Goal: Task Accomplishment & Management: Complete application form

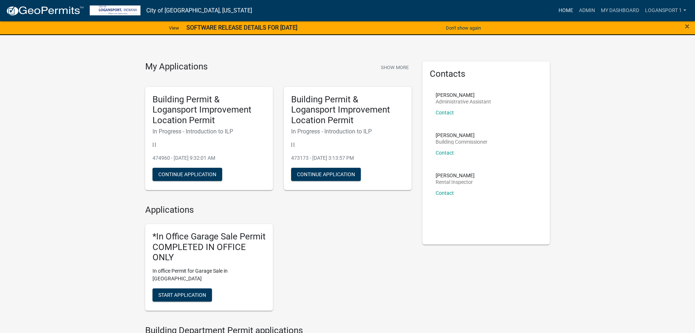
click at [566, 12] on link "Home" at bounding box center [566, 11] width 20 height 14
click at [568, 8] on link "Home" at bounding box center [566, 11] width 20 height 14
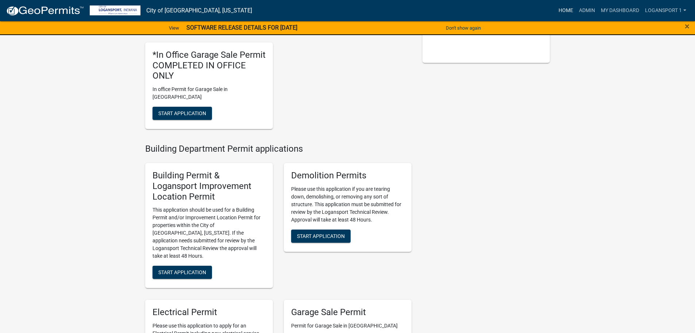
scroll to position [182, 0]
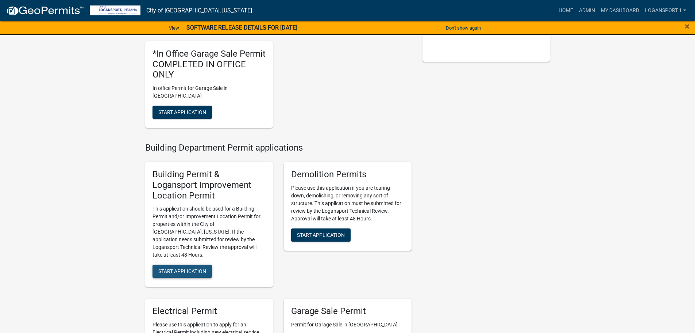
click at [189, 268] on span "Start Application" at bounding box center [182, 271] width 48 height 6
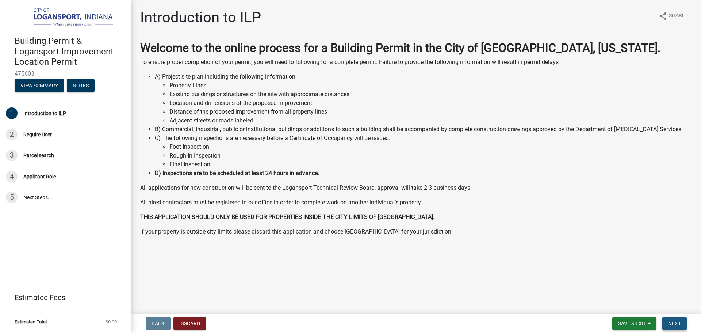
click at [681, 319] on button "Next" at bounding box center [674, 322] width 24 height 13
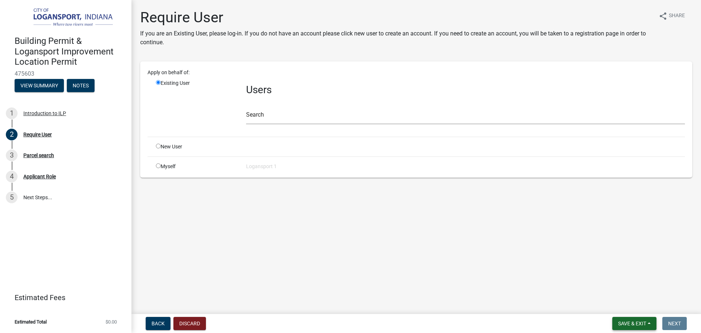
click at [635, 328] on button "Save & Exit" at bounding box center [634, 322] width 44 height 13
click at [189, 315] on nav "Back Discard Save & Exit Save Save & Exit Next" at bounding box center [415, 323] width 569 height 19
click at [187, 319] on button "Discard" at bounding box center [189, 322] width 32 height 13
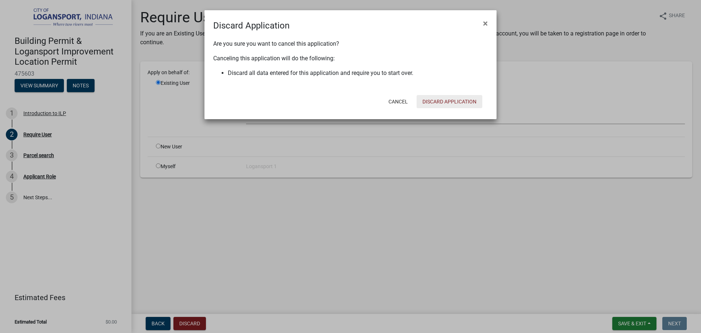
click at [446, 105] on button "Discard Application" at bounding box center [449, 101] width 66 height 13
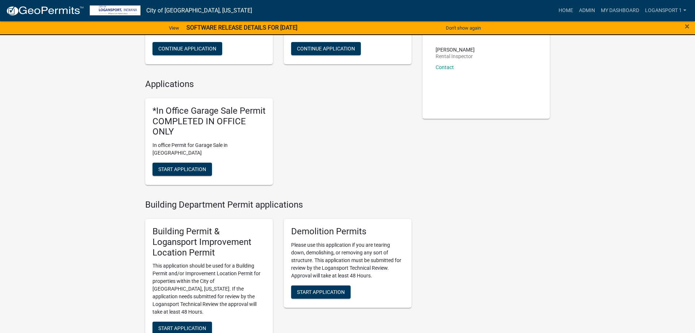
scroll to position [37, 0]
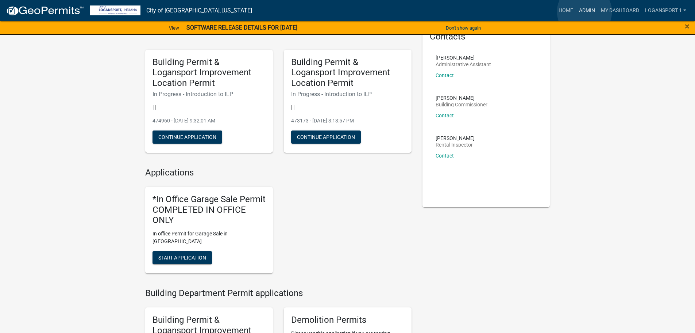
click at [585, 12] on link "Admin" at bounding box center [587, 11] width 22 height 14
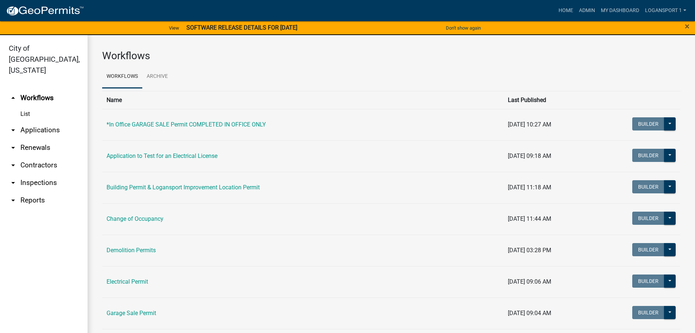
click at [49, 121] on link "arrow_drop_down Applications" at bounding box center [44, 130] width 88 height 18
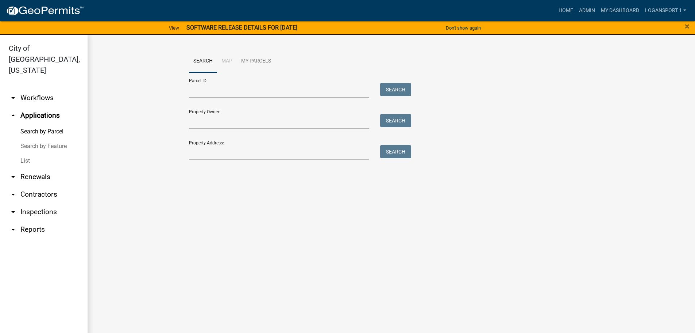
click at [22, 153] on link "List" at bounding box center [44, 160] width 88 height 15
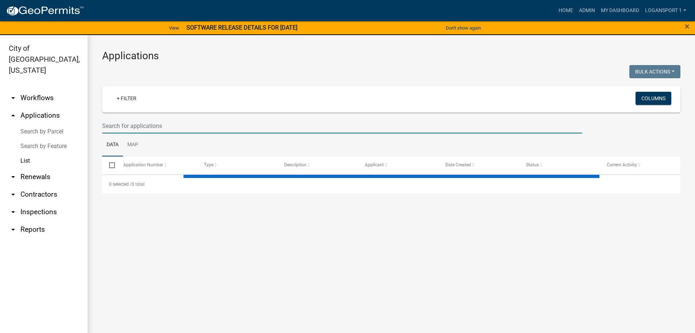
click at [215, 123] on input "text" at bounding box center [342, 125] width 480 height 15
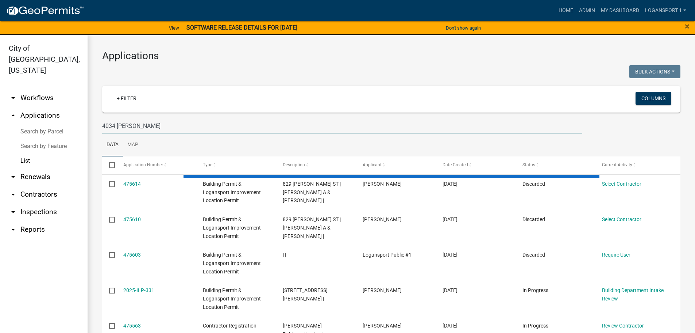
type input "4034 Mike"
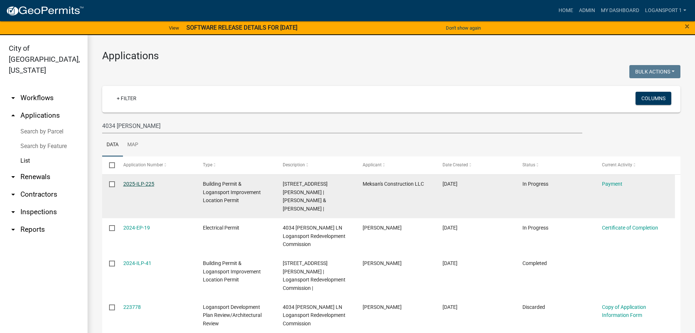
click at [141, 186] on link "2025-ILP-225" at bounding box center [138, 184] width 31 height 6
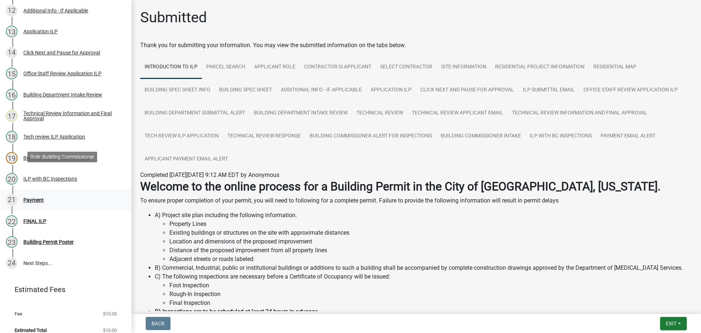
scroll to position [356, 0]
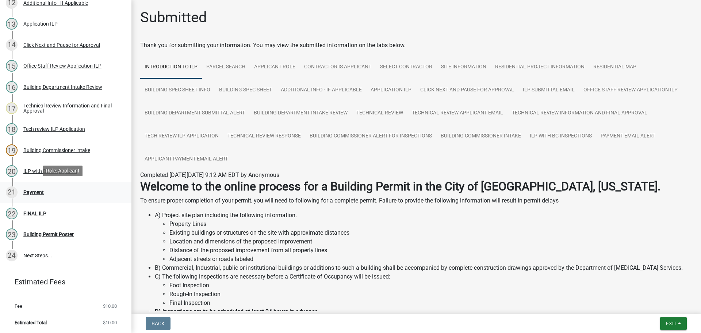
click at [35, 189] on div "Payment" at bounding box center [33, 191] width 20 height 5
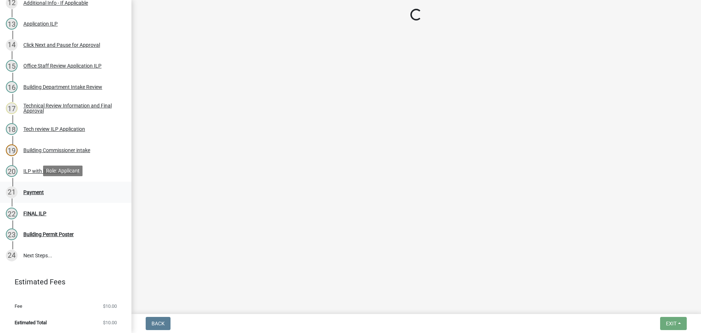
select select "3: 3"
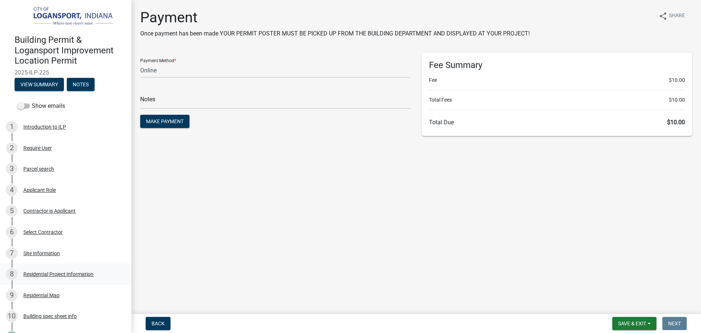
scroll to position [0, 0]
click at [39, 73] on span "2025-ILP-225" at bounding box center [66, 73] width 102 height 7
copy div "2025-ILP-225 View Summary Notes"
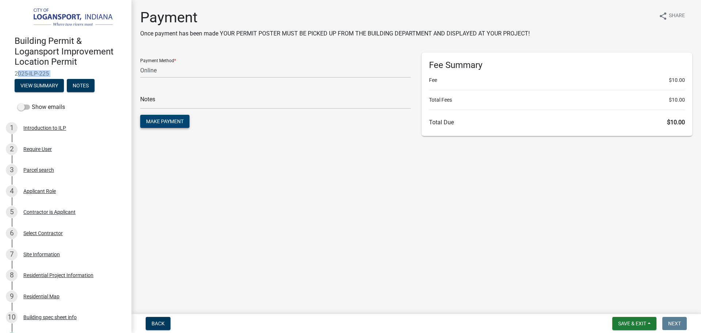
click at [159, 126] on button "Make Payment" at bounding box center [164, 121] width 49 height 13
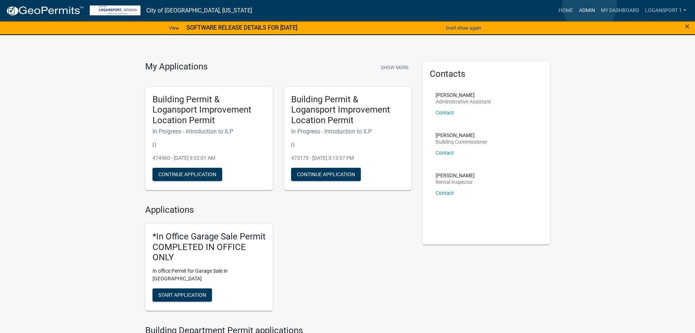
click at [590, 6] on link "Admin" at bounding box center [587, 11] width 22 height 14
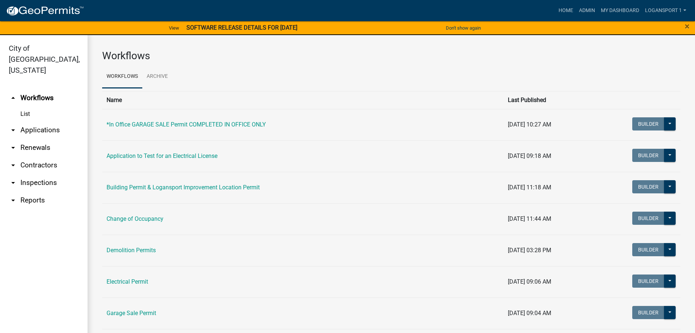
click at [33, 121] on link "arrow_drop_down Applications" at bounding box center [44, 130] width 88 height 18
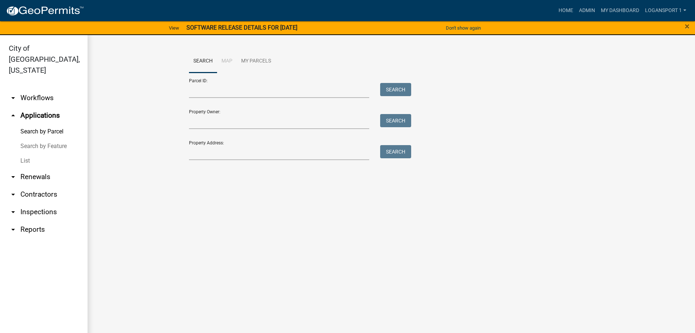
click at [27, 153] on link "List" at bounding box center [44, 160] width 88 height 15
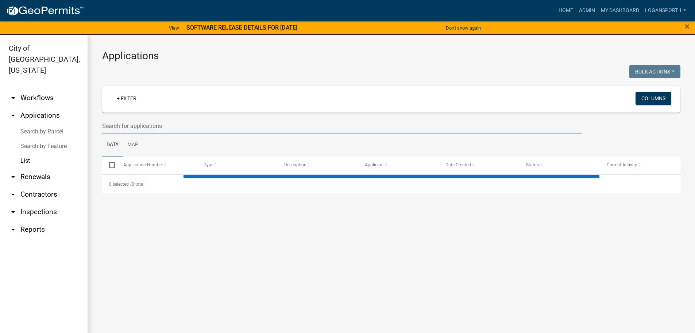
click at [190, 130] on input "text" at bounding box center [342, 125] width 480 height 15
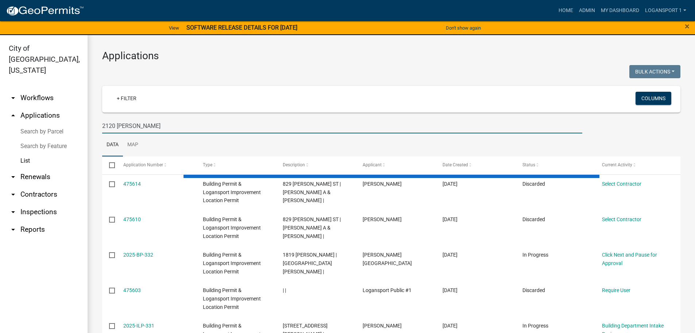
type input "2120 Smead"
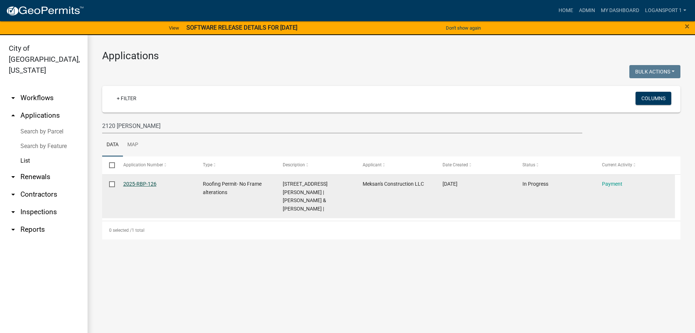
click at [135, 185] on link "2025-RBP-126" at bounding box center [139, 184] width 33 height 6
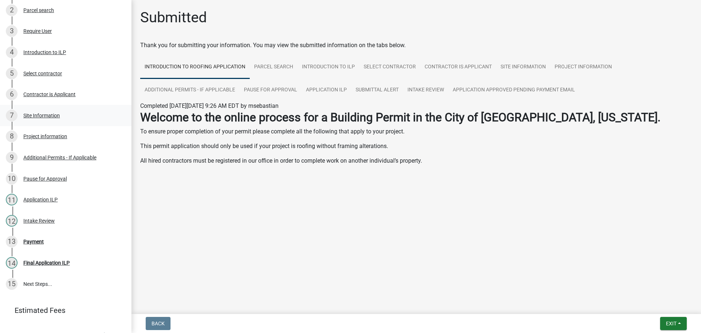
scroll to position [156, 0]
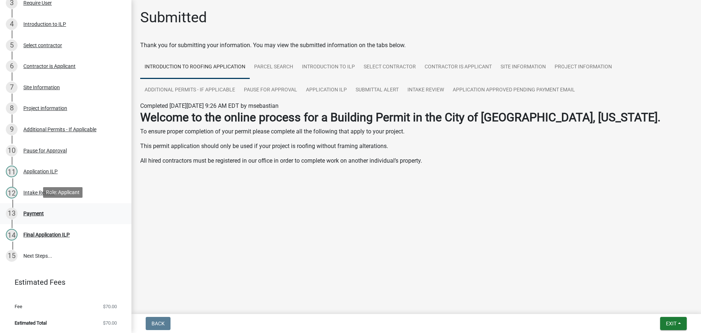
click at [36, 213] on div "Payment" at bounding box center [33, 213] width 20 height 5
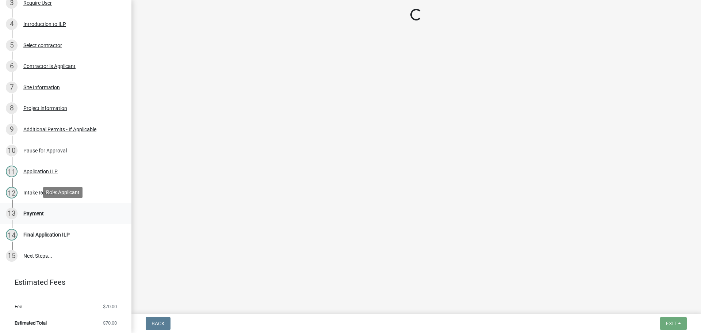
select select "3: 3"
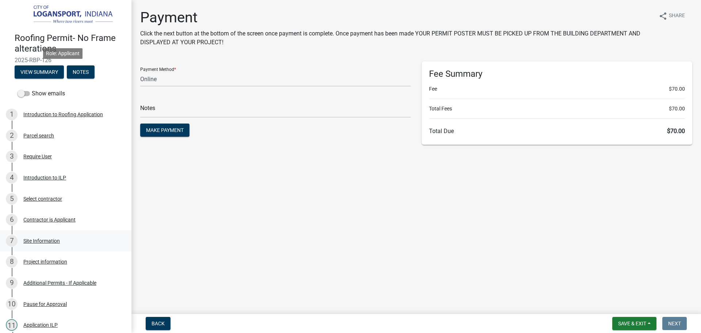
scroll to position [0, 0]
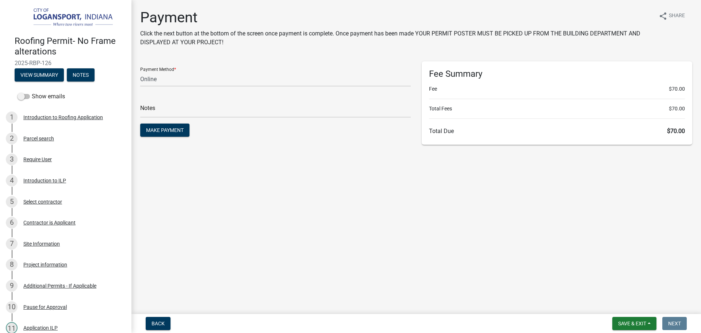
click at [34, 61] on span "2025-RBP-126" at bounding box center [66, 62] width 102 height 7
copy div "2025-RBP-126 View Summary Notes"
click at [165, 132] on span "Make Payment" at bounding box center [165, 130] width 38 height 6
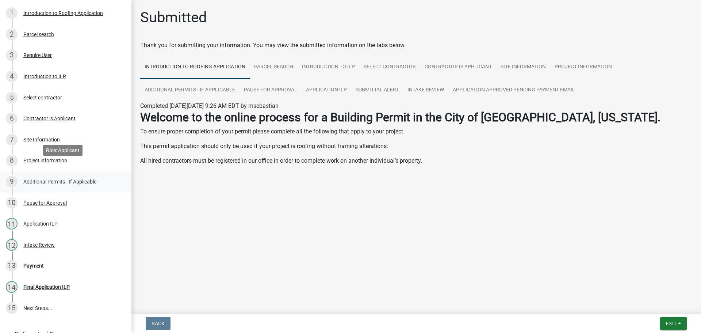
scroll to position [156, 0]
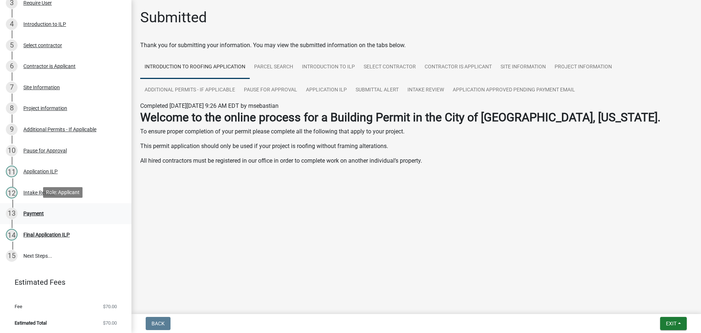
click at [47, 215] on div "13 Payment" at bounding box center [63, 213] width 114 height 12
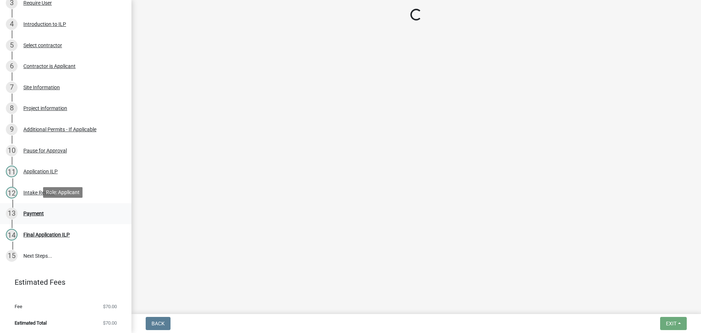
select select "3: 3"
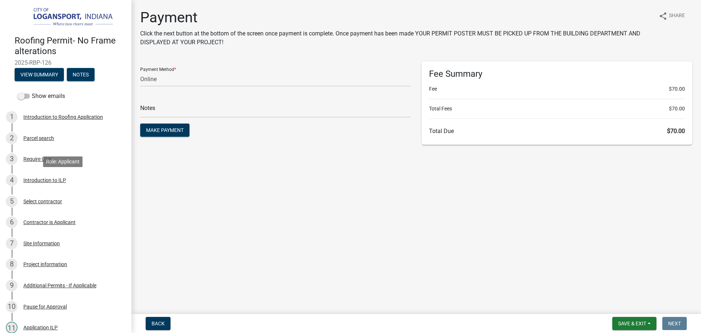
scroll to position [0, 0]
click at [26, 59] on span "2025-RBP-126" at bounding box center [66, 62] width 102 height 7
copy div "2025-RBP-126 View Summary Notes"
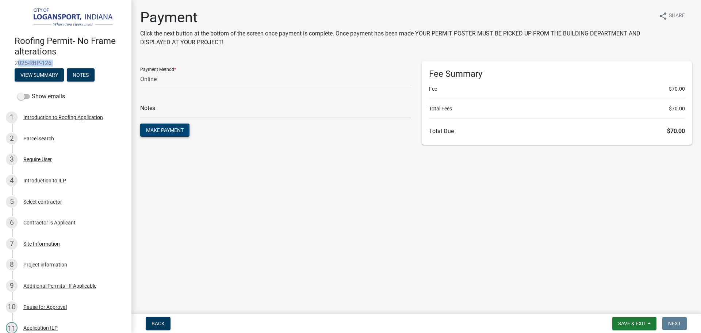
click at [160, 127] on span "Make Payment" at bounding box center [165, 130] width 38 height 6
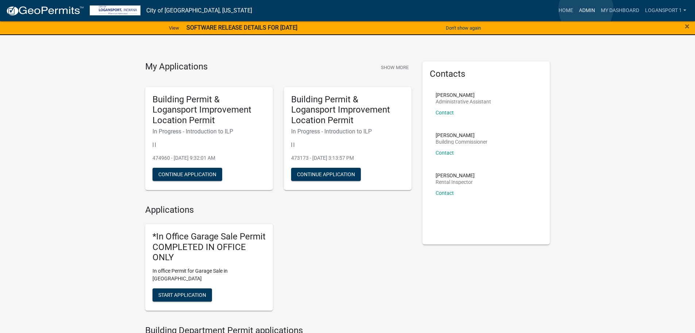
click at [586, 9] on link "Admin" at bounding box center [587, 11] width 22 height 14
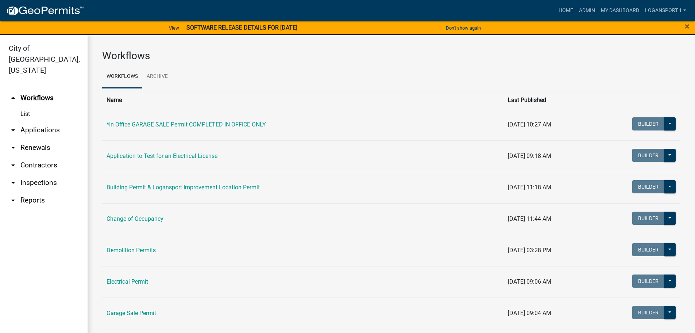
click at [22, 123] on link "arrow_drop_down Applications" at bounding box center [44, 130] width 88 height 18
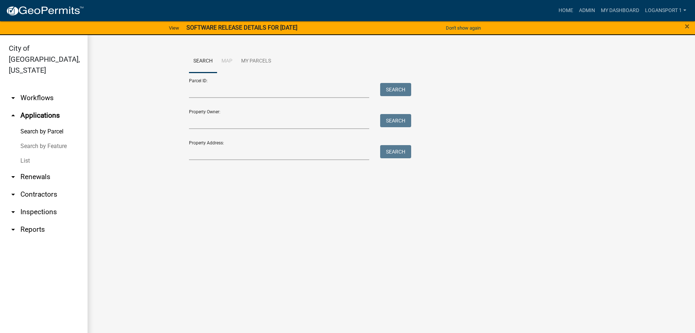
click at [25, 153] on link "List" at bounding box center [44, 160] width 88 height 15
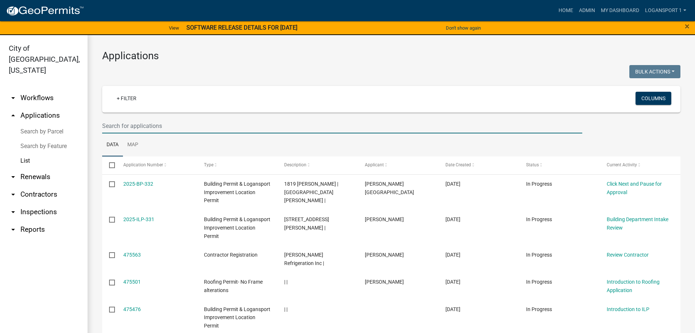
click at [162, 123] on input "text" at bounding box center [342, 125] width 480 height 15
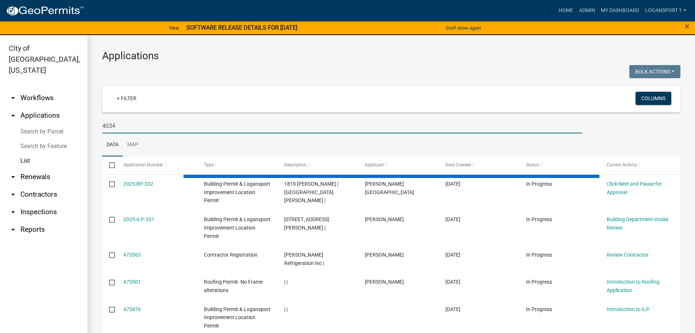
type input "4034"
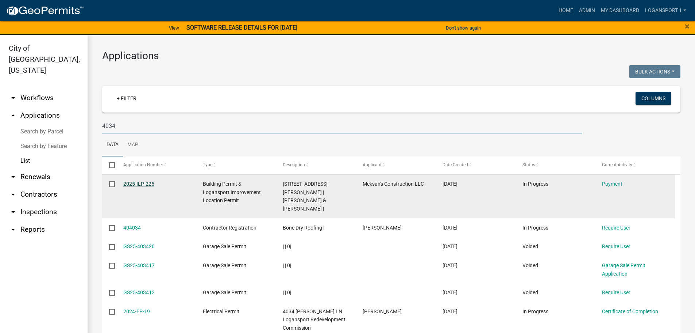
click at [138, 182] on link "2025-ILP-225" at bounding box center [138, 184] width 31 height 6
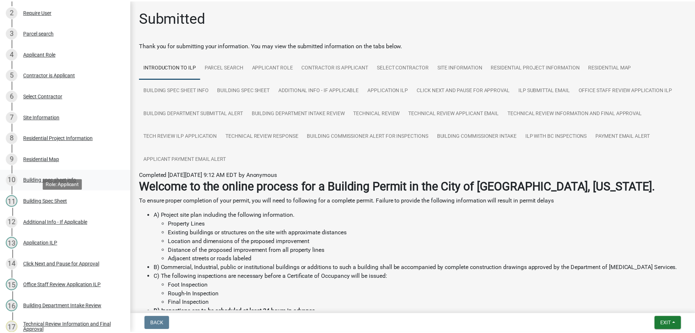
scroll to position [255, 0]
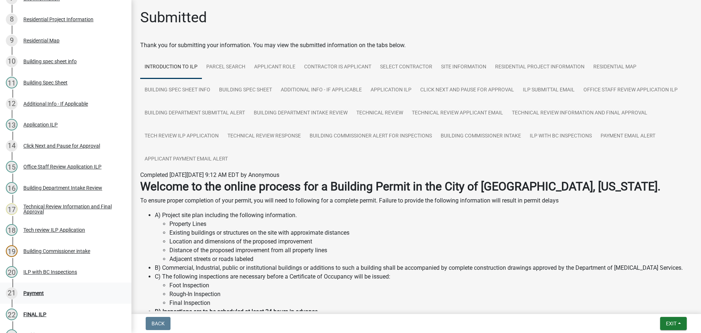
click at [38, 290] on div "Payment" at bounding box center [33, 292] width 20 height 5
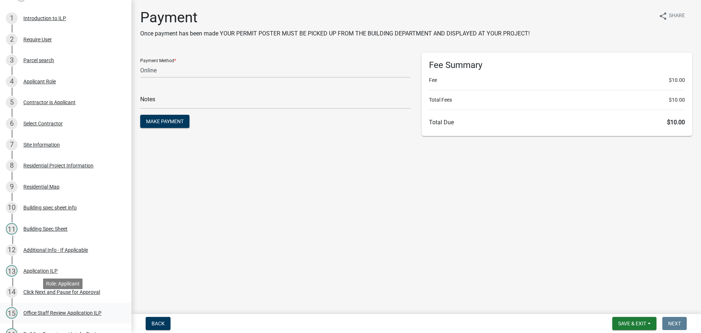
scroll to position [0, 0]
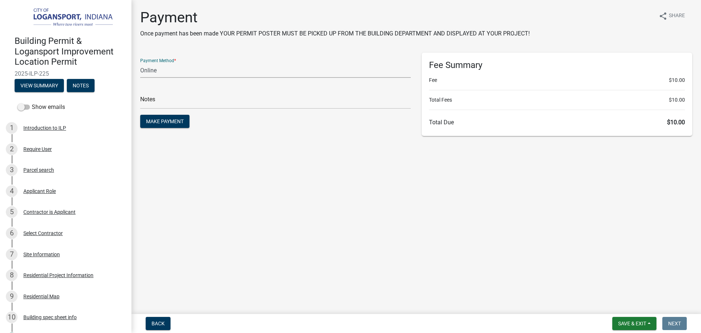
click at [158, 70] on select "Credit Card POS Check Cash Online" at bounding box center [275, 70] width 270 height 15
select select "0: 2"
click at [140, 63] on select "Credit Card POS Check Cash Online" at bounding box center [275, 70] width 270 height 15
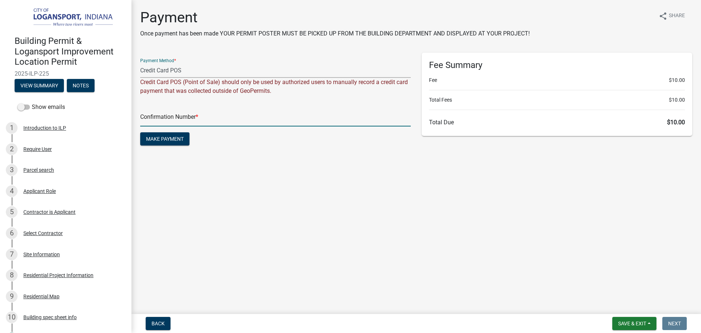
click at [163, 120] on input "text" at bounding box center [275, 118] width 270 height 15
type input "14943950"
click at [140, 132] on button "Make Payment" at bounding box center [164, 138] width 49 height 13
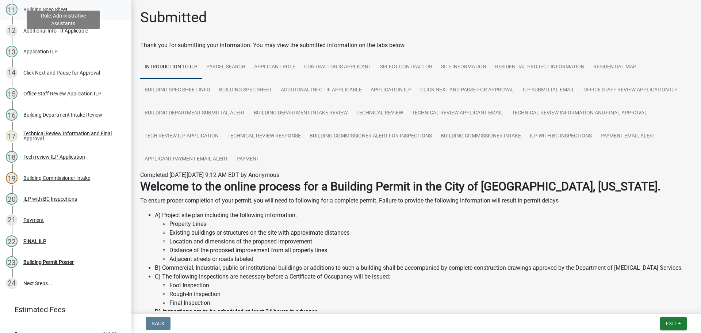
scroll to position [356, 0]
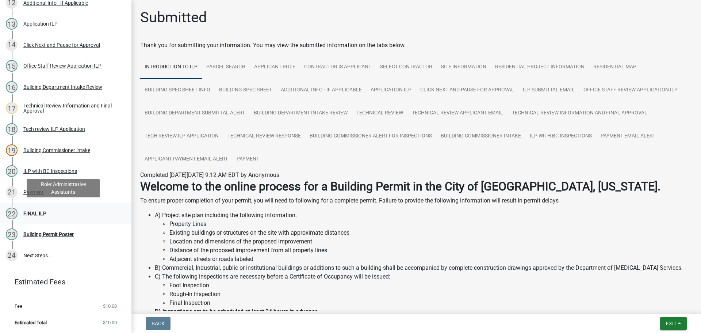
click at [28, 211] on div "FINAL ILP" at bounding box center [34, 213] width 23 height 5
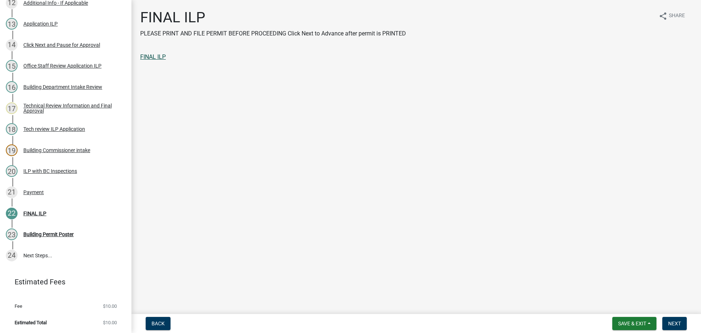
click at [150, 55] on link "FINAL ILP" at bounding box center [153, 56] width 26 height 7
click at [681, 319] on button "Next" at bounding box center [674, 322] width 24 height 13
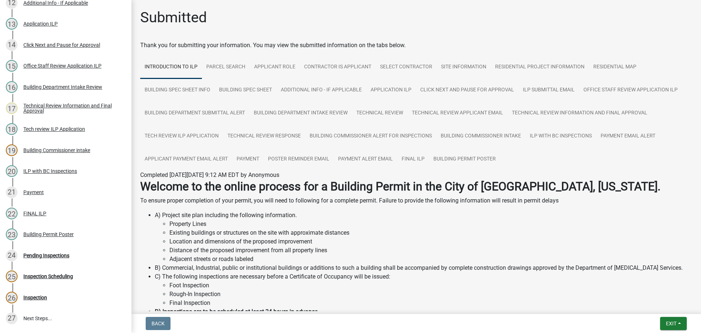
scroll to position [419, 0]
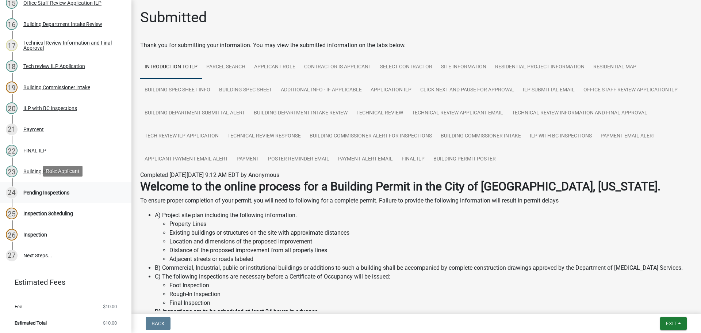
click at [42, 193] on div "Pending Inspections" at bounding box center [46, 192] width 46 height 5
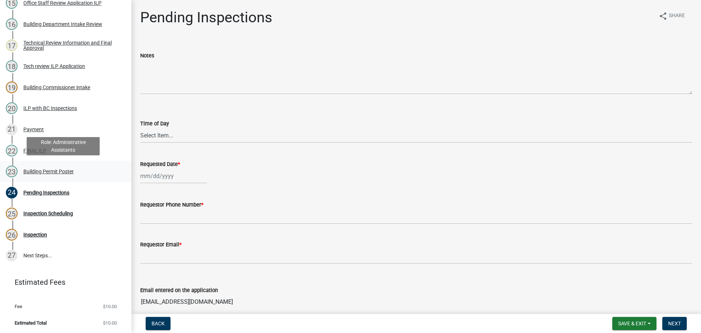
click at [44, 175] on div "23 Building Permit Poster" at bounding box center [63, 171] width 114 height 12
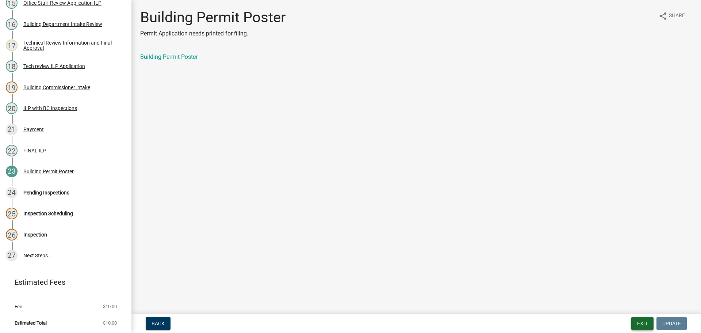
click at [635, 322] on button "Exit" at bounding box center [642, 322] width 22 height 13
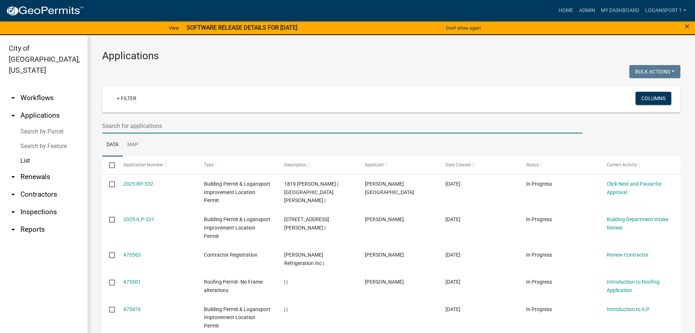
click at [129, 125] on input "text" at bounding box center [342, 125] width 480 height 15
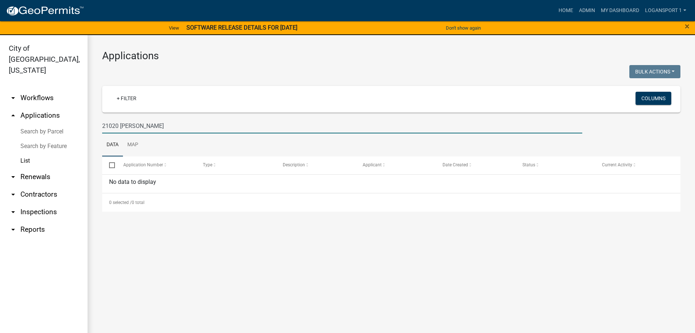
drag, startPoint x: 113, startPoint y: 126, endPoint x: 115, endPoint y: 212, distance: 85.8
click at [112, 126] on input "21020 [PERSON_NAME]" at bounding box center [342, 125] width 480 height 15
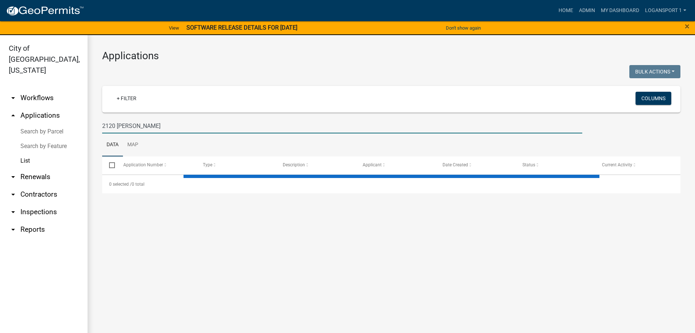
click at [151, 127] on input "2120 [PERSON_NAME]" at bounding box center [342, 125] width 480 height 15
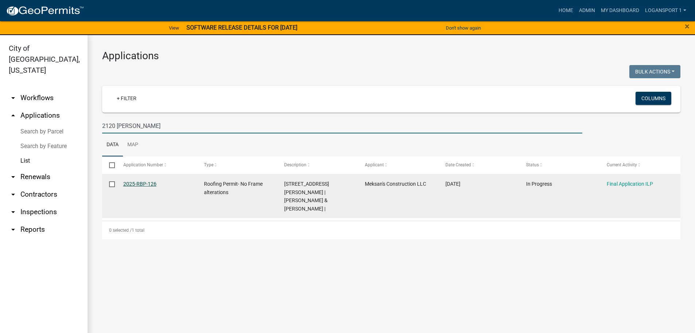
type input "2120 [PERSON_NAME]"
click at [139, 181] on link "2025-RBP-126" at bounding box center [139, 184] width 33 height 6
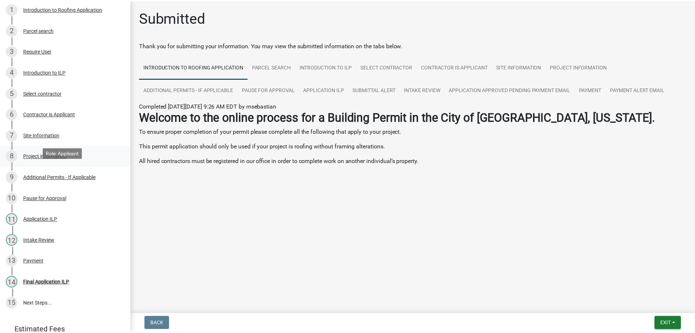
scroll to position [156, 0]
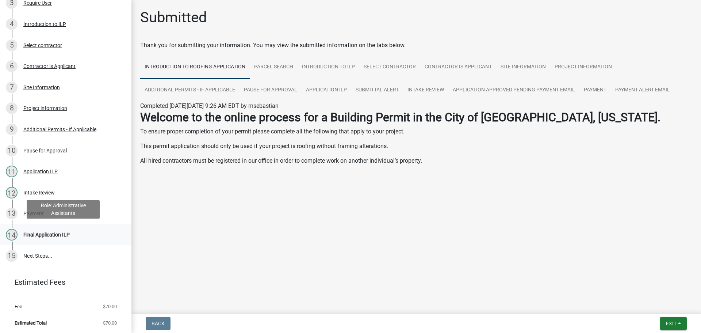
click at [35, 236] on div "Final Application ILP" at bounding box center [46, 234] width 46 height 5
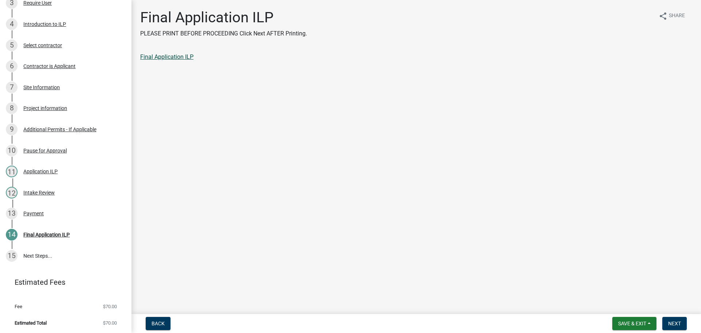
click at [172, 54] on link "Final Application ILP" at bounding box center [166, 56] width 53 height 7
drag, startPoint x: 679, startPoint y: 321, endPoint x: 679, endPoint y: 313, distance: 8.4
click at [680, 320] on span "Next" at bounding box center [674, 323] width 13 height 6
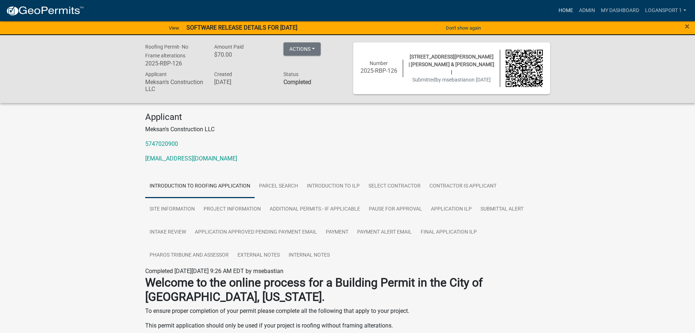
click at [566, 11] on link "Home" at bounding box center [566, 11] width 20 height 14
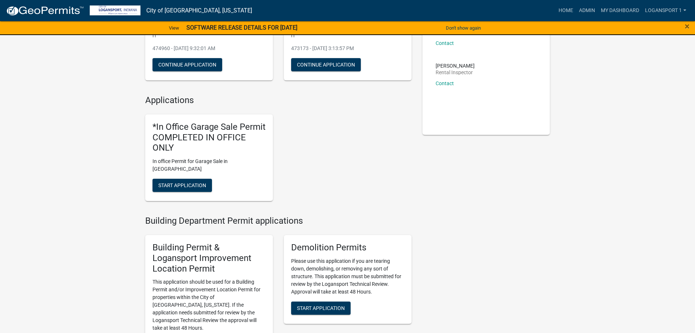
scroll to position [146, 0]
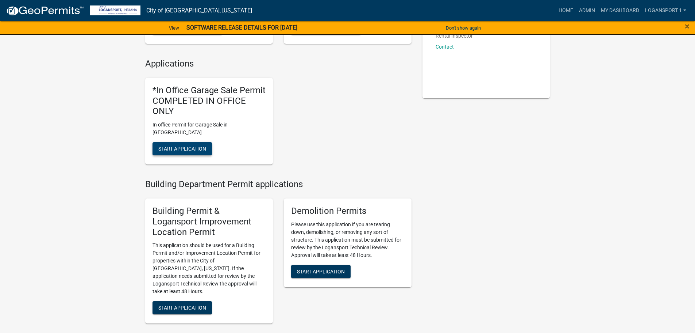
click at [192, 146] on span "Start Application" at bounding box center [182, 149] width 48 height 6
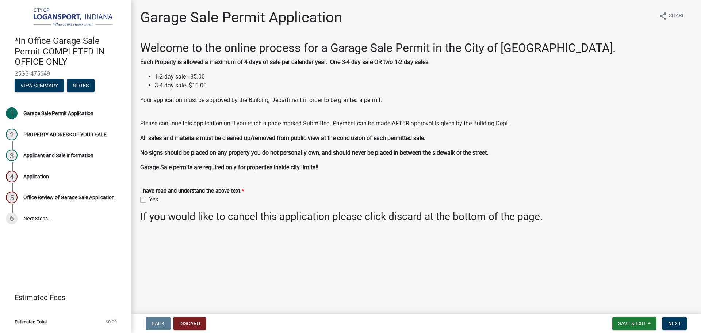
click at [149, 200] on label "Yes" at bounding box center [153, 199] width 9 height 9
click at [149, 200] on input "Yes" at bounding box center [151, 197] width 5 height 5
checkbox input "true"
click at [677, 322] on span "Next" at bounding box center [674, 323] width 13 height 6
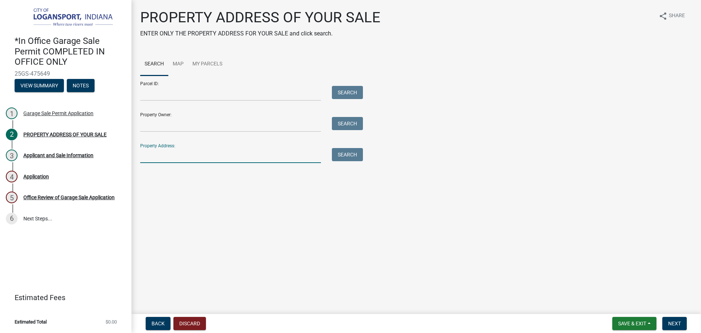
click at [211, 151] on input "Property Address:" at bounding box center [230, 155] width 181 height 15
type input "[STREET_ADDRESS]"
click at [346, 150] on button "Search" at bounding box center [347, 154] width 31 height 13
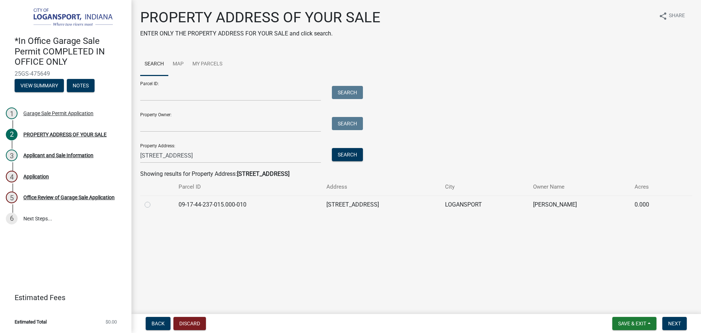
click at [153, 200] on label at bounding box center [153, 200] width 0 height 0
click at [153, 204] on input "radio" at bounding box center [155, 202] width 5 height 5
radio input "true"
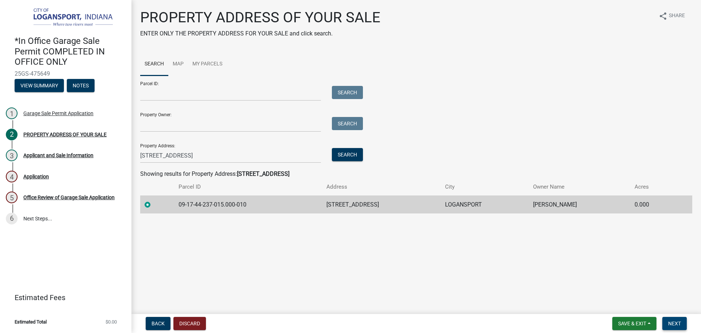
click at [668, 323] on span "Next" at bounding box center [674, 323] width 13 height 6
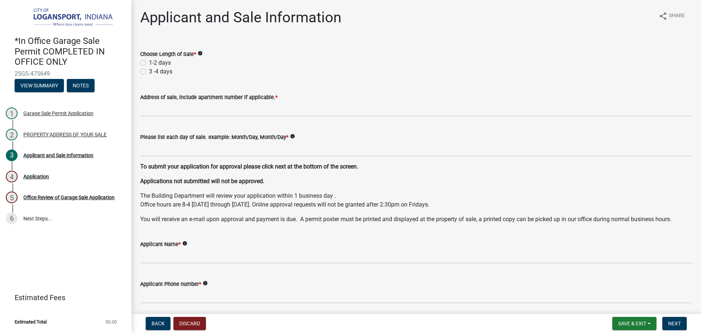
click at [149, 62] on label "1-2 days" at bounding box center [160, 62] width 22 height 9
click at [149, 62] on input "1-2 days" at bounding box center [151, 60] width 5 height 5
radio input "true"
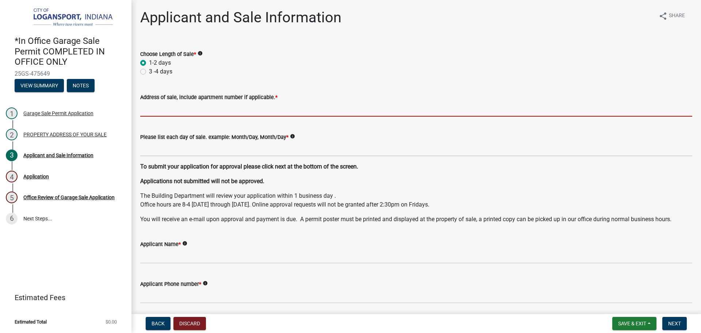
click at [153, 109] on input "Address of sale, include apartment number if applicable. *" at bounding box center [416, 108] width 552 height 15
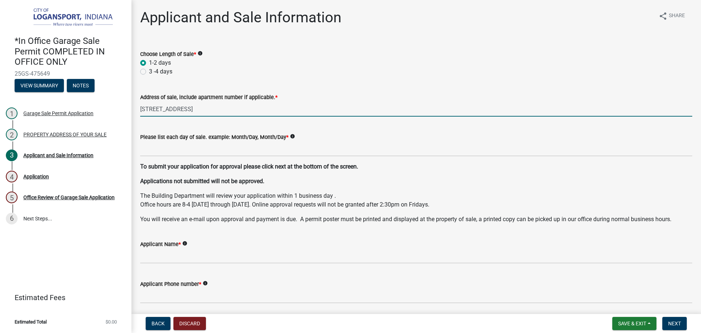
type input "[STREET_ADDRESS]"
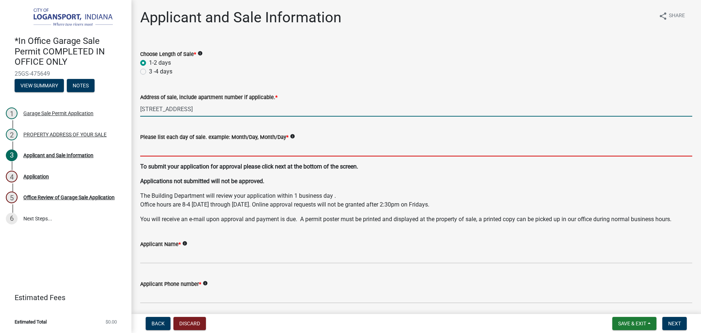
click at [219, 149] on input "Please list each day of sale. example: Month/Day, Month/Day *" at bounding box center [416, 148] width 552 height 15
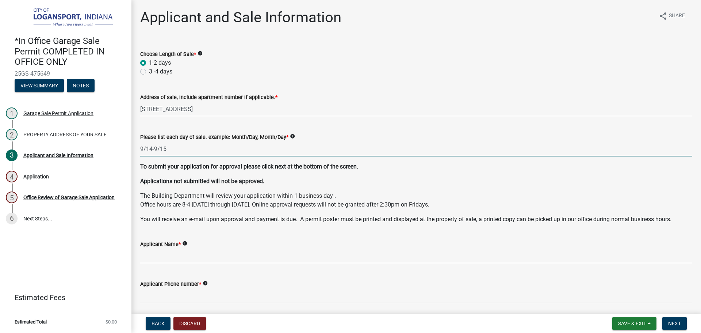
drag, startPoint x: 155, startPoint y: 149, endPoint x: 150, endPoint y: 149, distance: 5.5
click at [150, 149] on input "9/14-9/15" at bounding box center [416, 148] width 552 height 15
type input "9/1, 9/15"
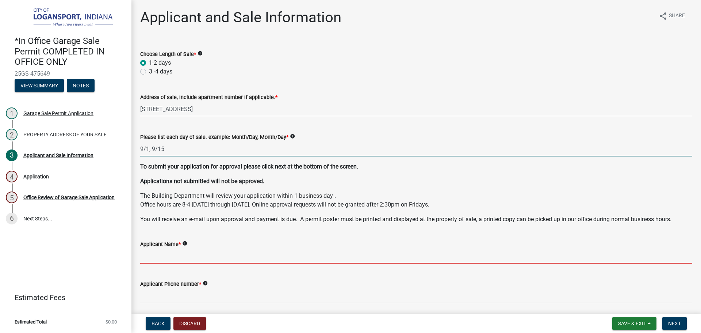
click at [178, 257] on input "Applicant Name *" at bounding box center [416, 255] width 552 height 15
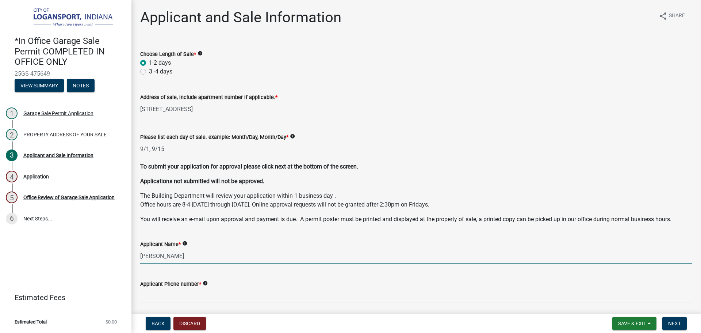
type input "[PERSON_NAME]"
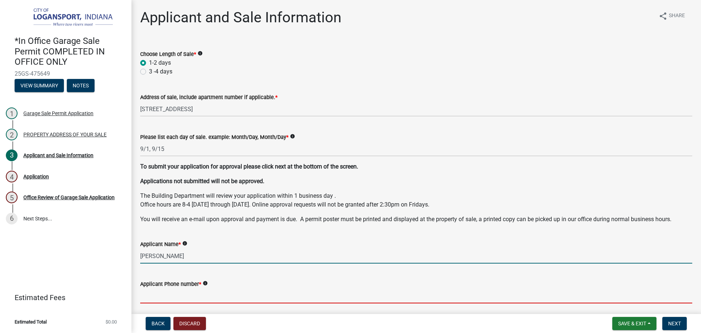
click at [193, 295] on input "Applicant Phone number *" at bounding box center [416, 295] width 552 height 15
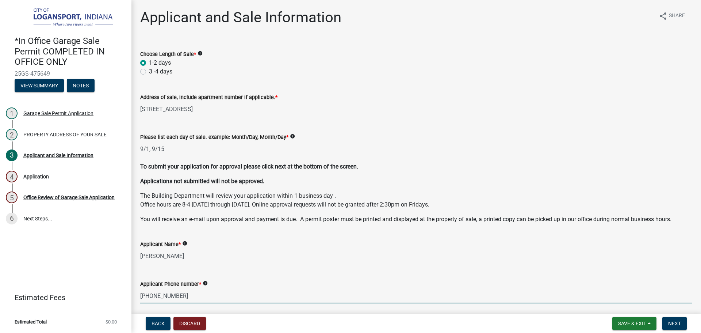
scroll to position [73, 0]
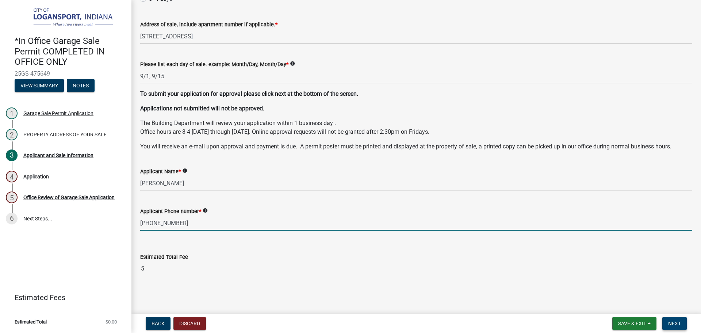
type input "[PHONE_NUMBER]"
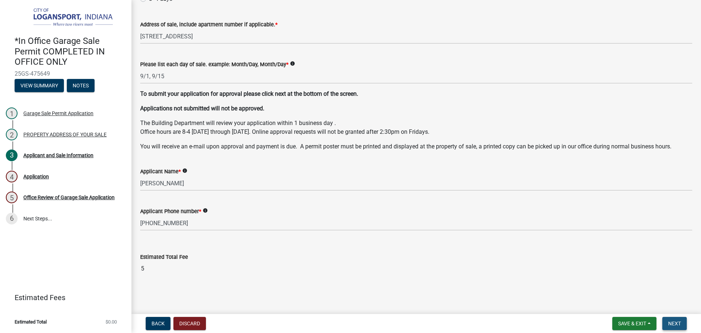
click at [669, 322] on span "Next" at bounding box center [674, 323] width 13 height 6
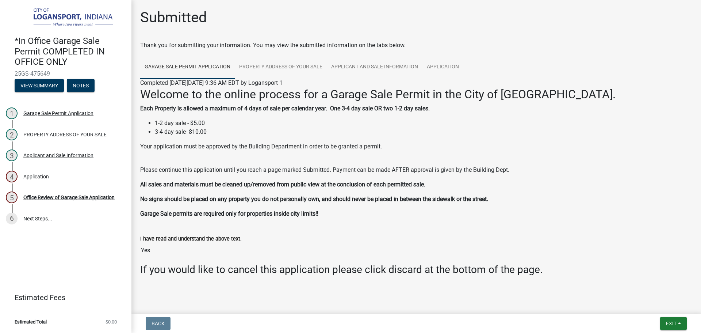
scroll to position [8, 0]
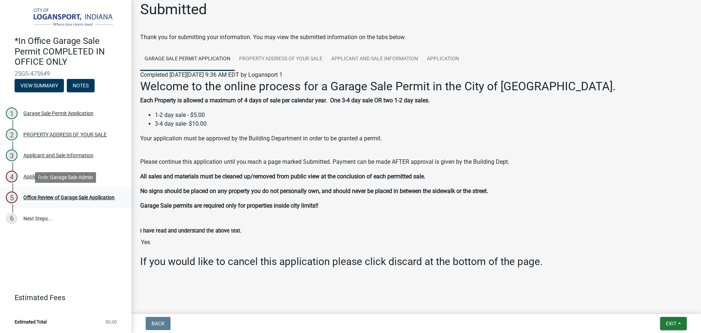
click at [97, 202] on div "5 Office Review of Garage Sale Application" at bounding box center [63, 197] width 114 height 12
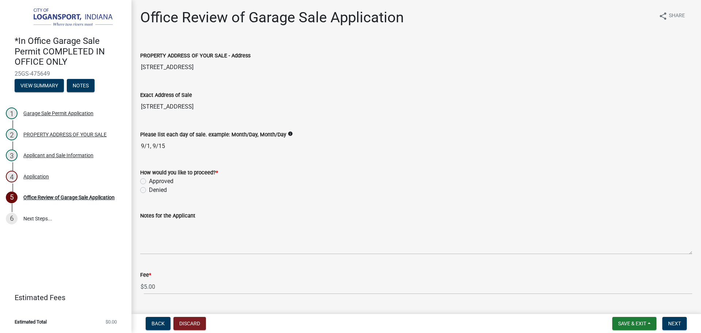
click at [149, 181] on label "Approved" at bounding box center [161, 181] width 24 height 9
click at [149, 181] on input "Approved" at bounding box center [151, 179] width 5 height 5
radio input "true"
click at [61, 153] on div "Applicant and Sale Information" at bounding box center [58, 155] width 70 height 5
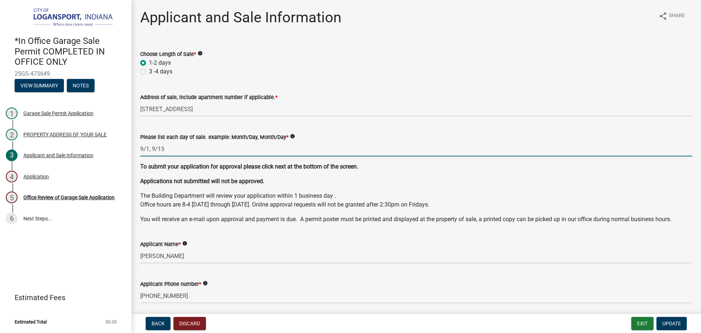
click at [148, 149] on input "9/1, 9/15" at bounding box center [416, 148] width 552 height 15
type input "9/14, 9/15"
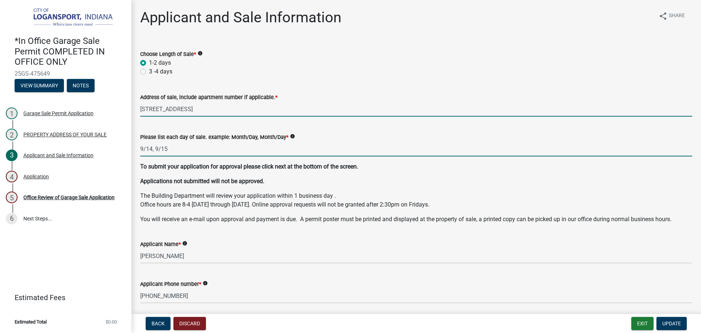
click at [154, 110] on input "[STREET_ADDRESS]" at bounding box center [416, 108] width 552 height 15
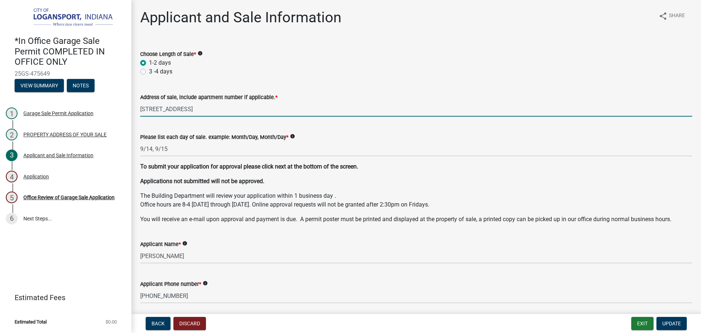
click at [182, 110] on input "[STREET_ADDRESS]" at bounding box center [416, 108] width 552 height 15
type input "[STREET_ADDRESS]"
click at [672, 324] on span "Update" at bounding box center [671, 323] width 19 height 6
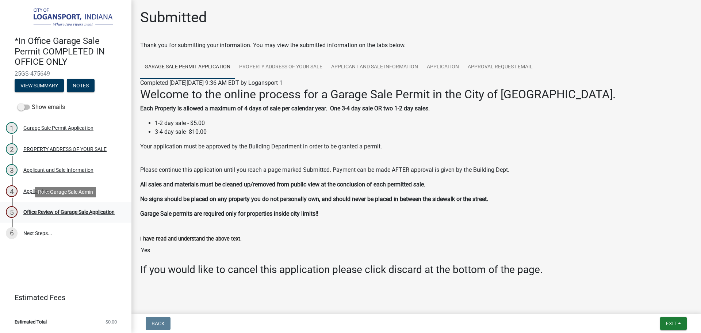
click at [78, 214] on div "Office Review of Garage Sale Application" at bounding box center [68, 211] width 91 height 5
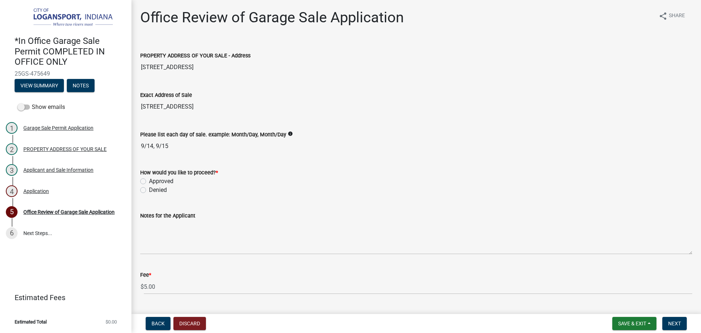
click at [149, 179] on label "Approved" at bounding box center [161, 181] width 24 height 9
click at [149, 179] on input "Approved" at bounding box center [151, 179] width 5 height 5
radio input "true"
click at [679, 318] on button "Next" at bounding box center [674, 322] width 24 height 13
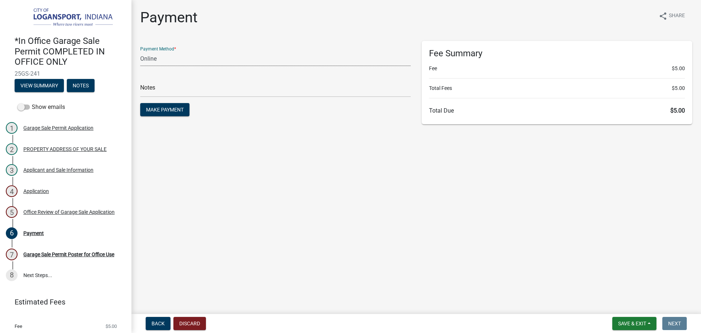
click at [163, 59] on select "Credit Card POS Check Cash Online" at bounding box center [275, 58] width 270 height 15
select select "2: 1"
click at [140, 51] on select "Credit Card POS Check Cash Online" at bounding box center [275, 58] width 270 height 15
click at [157, 92] on input "text" at bounding box center [275, 89] width 270 height 15
type input "117882"
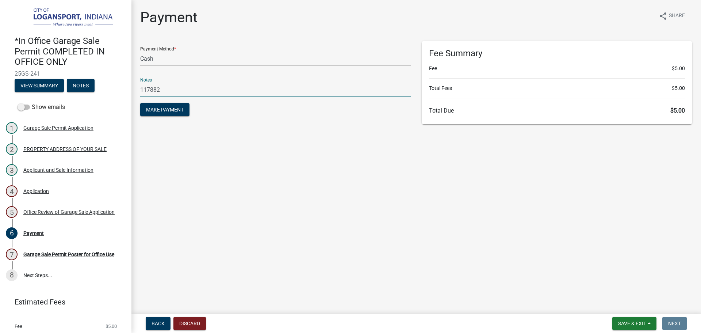
click at [140, 103] on button "Make Payment" at bounding box center [164, 109] width 49 height 13
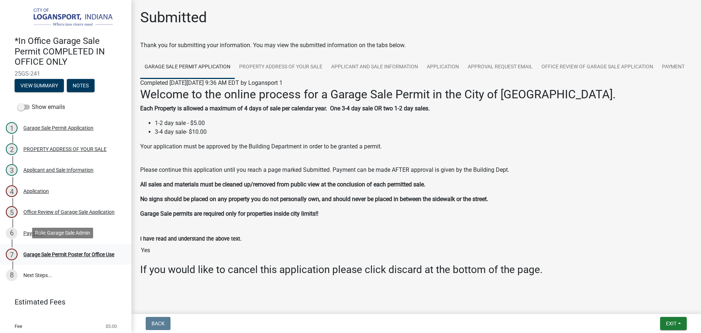
click at [88, 251] on div "Garage Sale Permit Poster for Office Use" at bounding box center [68, 253] width 91 height 5
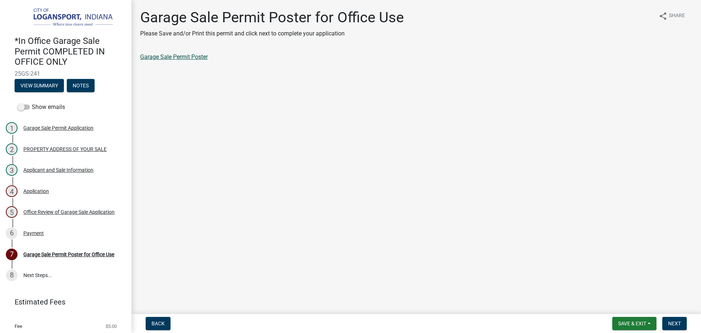
click at [187, 57] on link "Garage Sale Permit Poster" at bounding box center [174, 56] width 68 height 7
drag, startPoint x: 676, startPoint y: 323, endPoint x: 685, endPoint y: 318, distance: 10.5
click at [681, 322] on span "Next" at bounding box center [674, 323] width 13 height 6
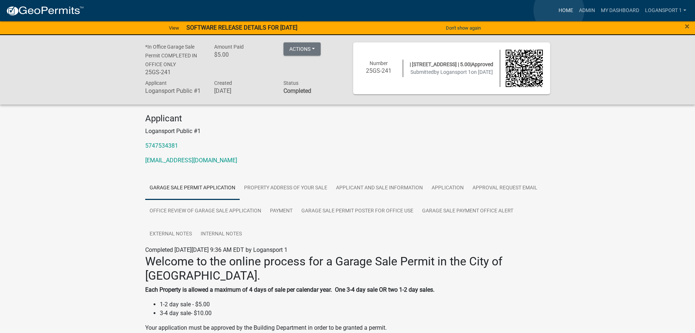
click at [559, 10] on link "Home" at bounding box center [566, 11] width 20 height 14
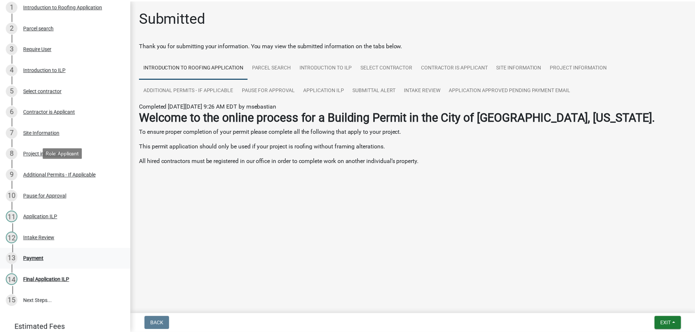
scroll to position [156, 0]
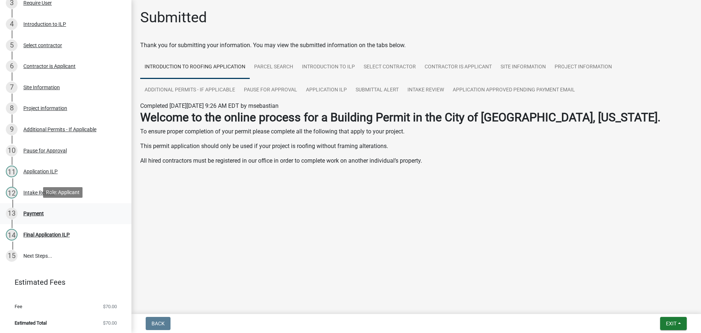
click at [34, 211] on div "Payment" at bounding box center [33, 213] width 20 height 5
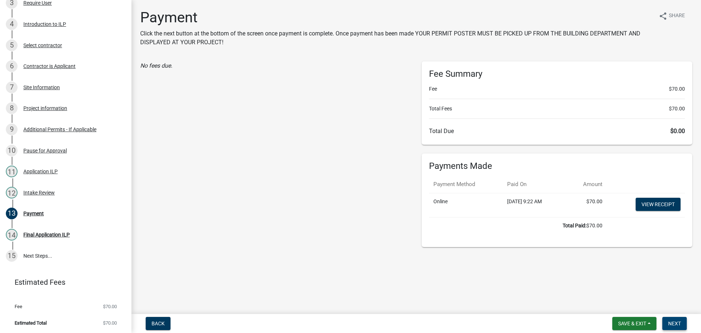
click at [676, 323] on span "Next" at bounding box center [674, 323] width 13 height 6
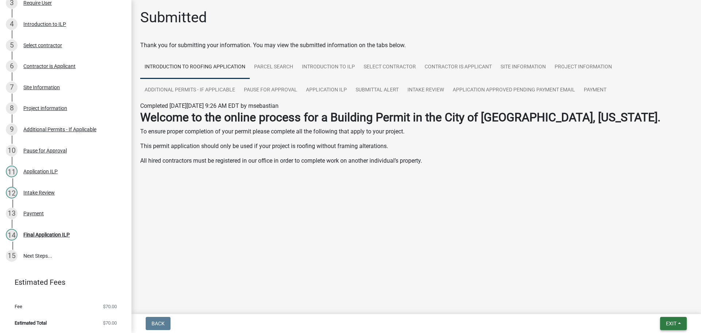
click at [668, 324] on span "Exit" at bounding box center [671, 323] width 11 height 6
click at [665, 308] on button "Save & Exit" at bounding box center [657, 304] width 58 height 18
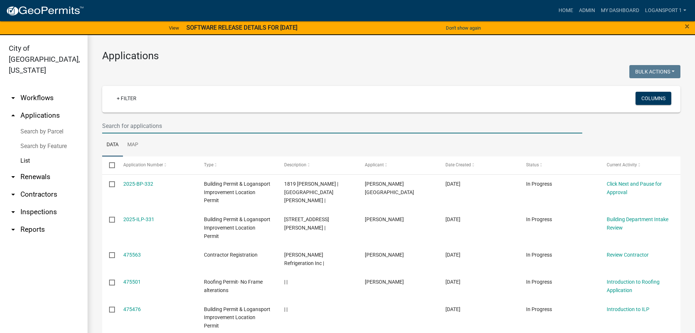
click at [110, 127] on input "text" at bounding box center [342, 125] width 480 height 15
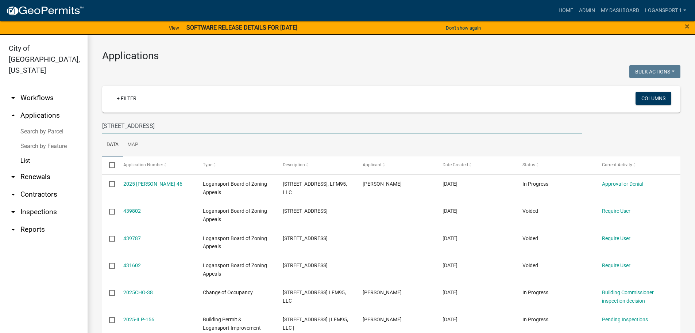
type input "601 W Market"
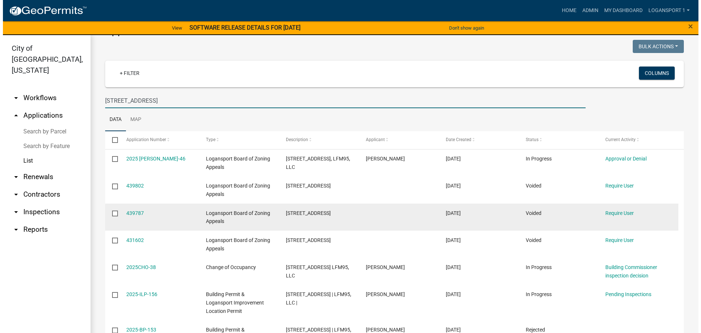
scroll to position [36, 0]
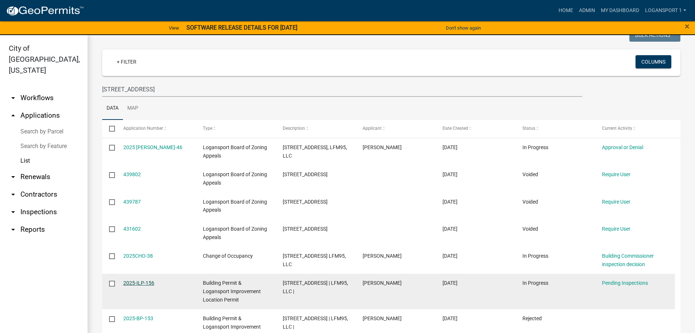
click at [126, 280] on link "2025-ILP-156" at bounding box center [138, 283] width 31 height 6
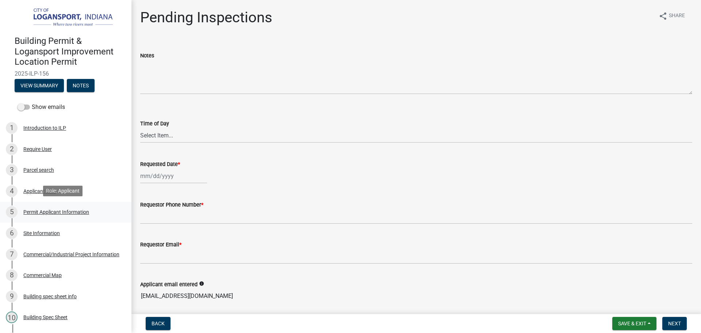
click at [49, 210] on div "Permit Applicant Information" at bounding box center [56, 211] width 66 height 5
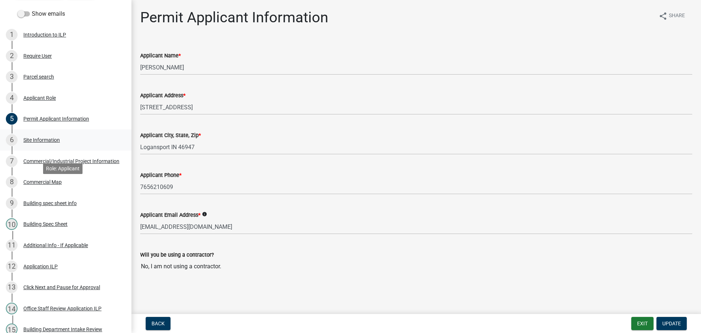
scroll to position [109, 0]
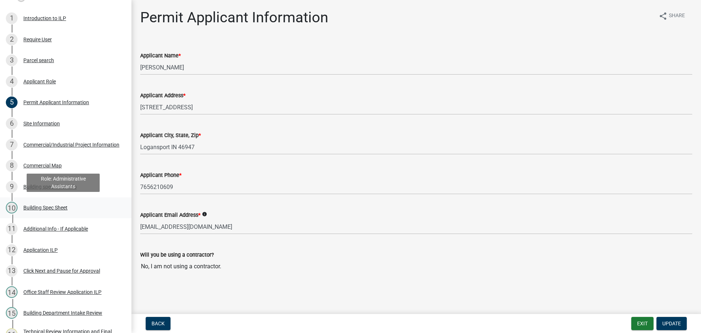
click at [40, 207] on div "Building Spec Sheet" at bounding box center [45, 207] width 44 height 5
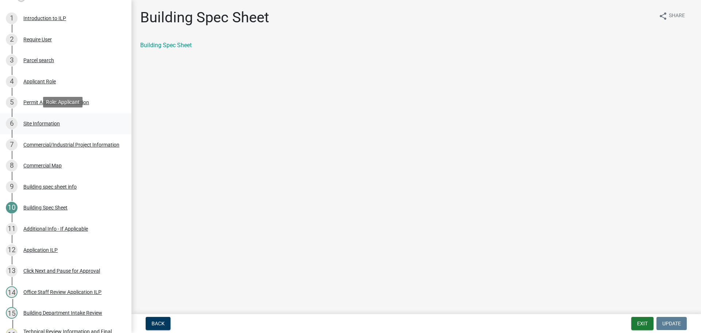
click at [40, 121] on div "Site Information" at bounding box center [41, 123] width 36 height 5
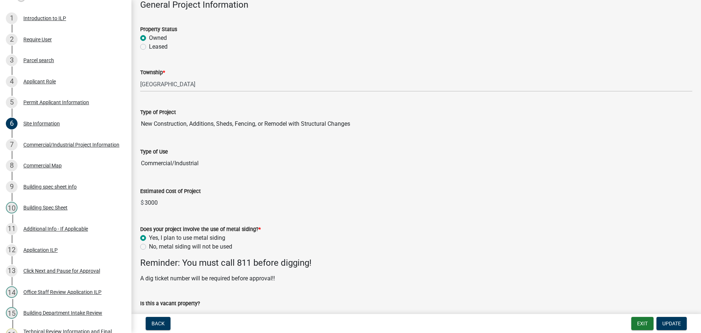
scroll to position [87, 0]
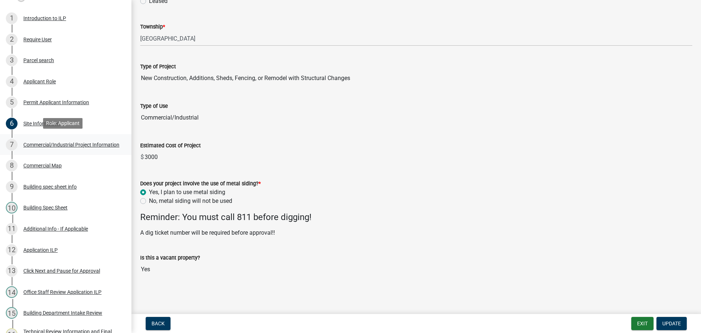
click at [47, 142] on div "Commercial/Industrial Project Information" at bounding box center [71, 144] width 96 height 5
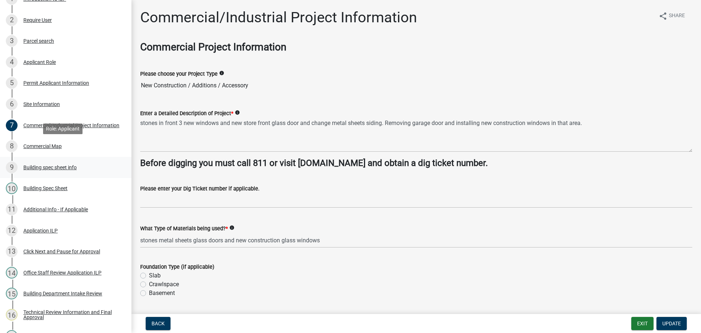
scroll to position [146, 0]
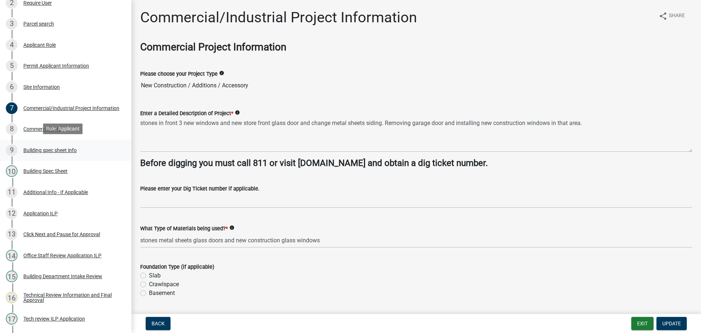
click at [56, 149] on div "Building spec sheet info" at bounding box center [49, 149] width 53 height 5
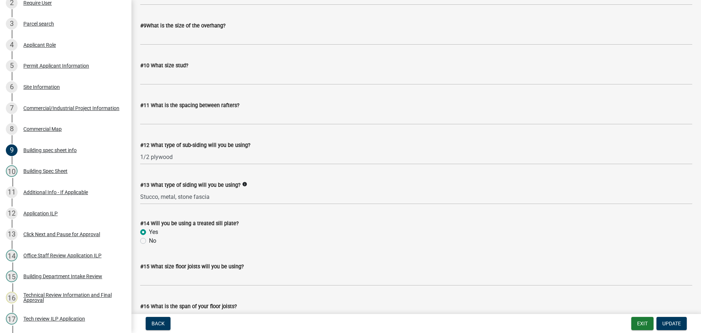
scroll to position [693, 0]
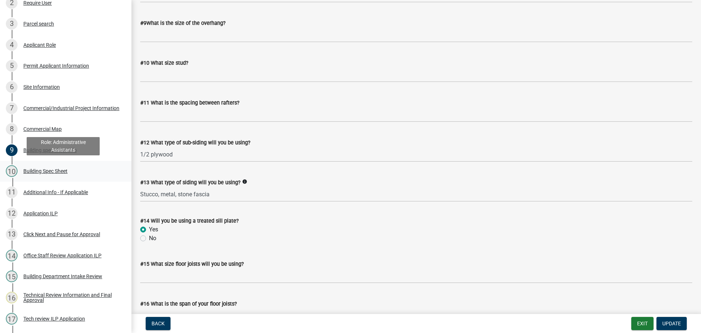
click at [40, 168] on div "Building Spec Sheet" at bounding box center [45, 170] width 44 height 5
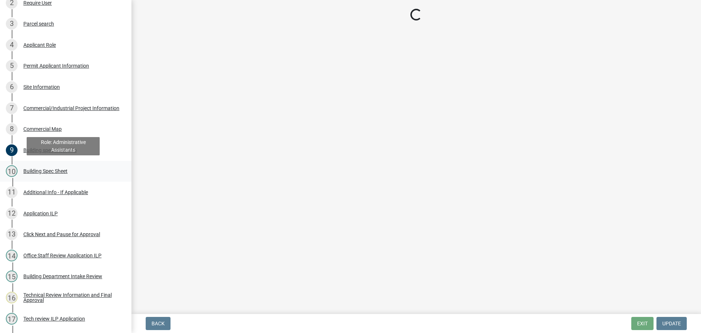
scroll to position [0, 0]
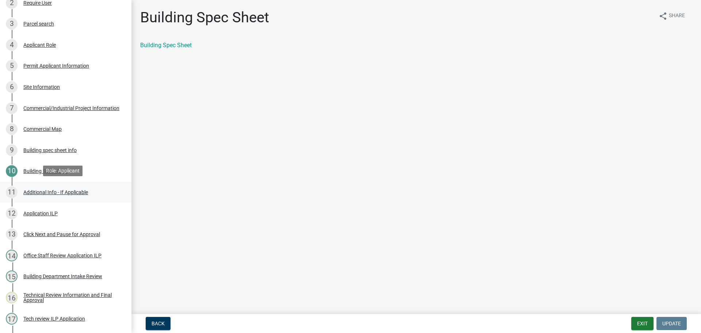
click at [62, 189] on div "Additional Info - If Applicable" at bounding box center [55, 191] width 65 height 5
